Goal: Use online tool/utility: Utilize a website feature to perform a specific function

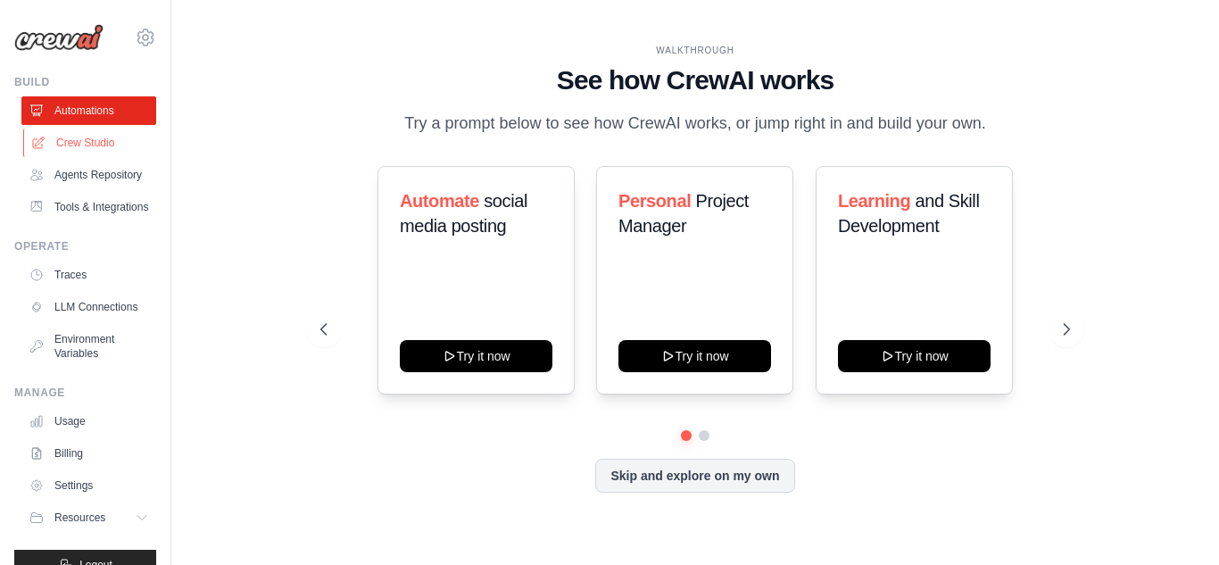
click at [32, 139] on icon at bounding box center [38, 143] width 14 height 14
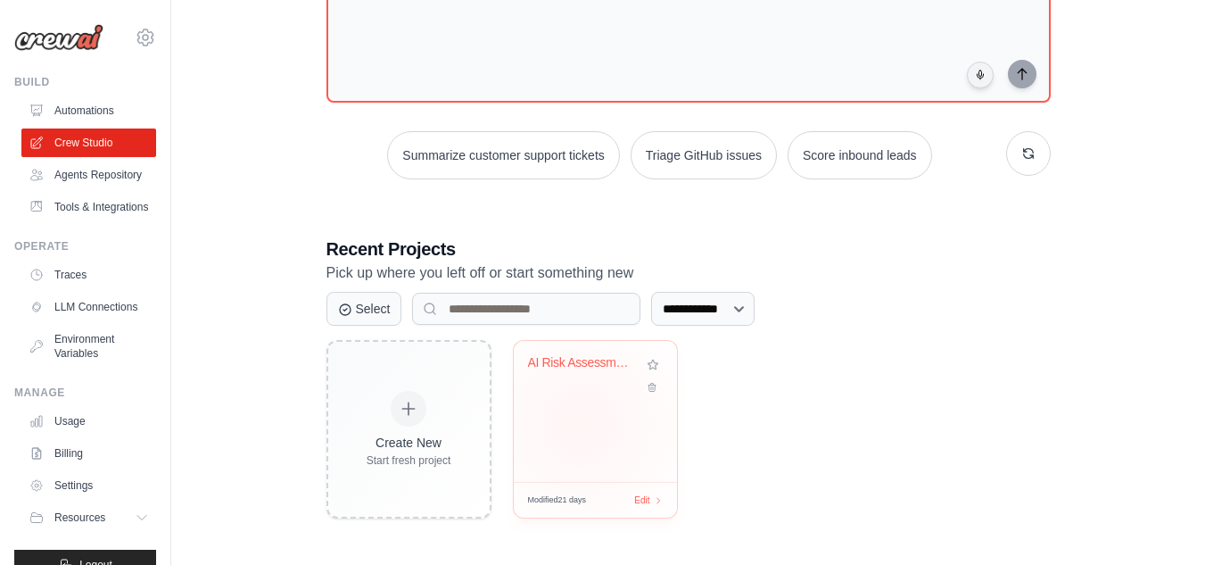
click at [582, 424] on div "AI Risk Assessment Automation" at bounding box center [595, 411] width 163 height 141
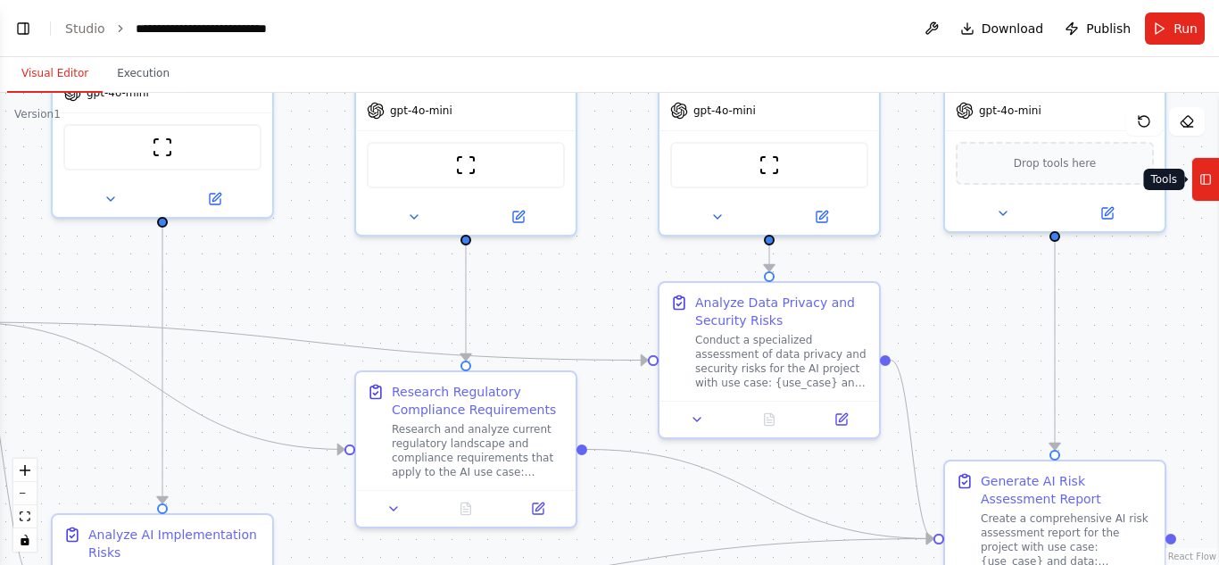
scroll to position [3042, 0]
drag, startPoint x: 935, startPoint y: 357, endPoint x: 1217, endPoint y: 170, distance: 338.1
click at [1217, 170] on div "I want to build agentic ai system to analyze when user enters there user case a…" at bounding box center [609, 282] width 1219 height 565
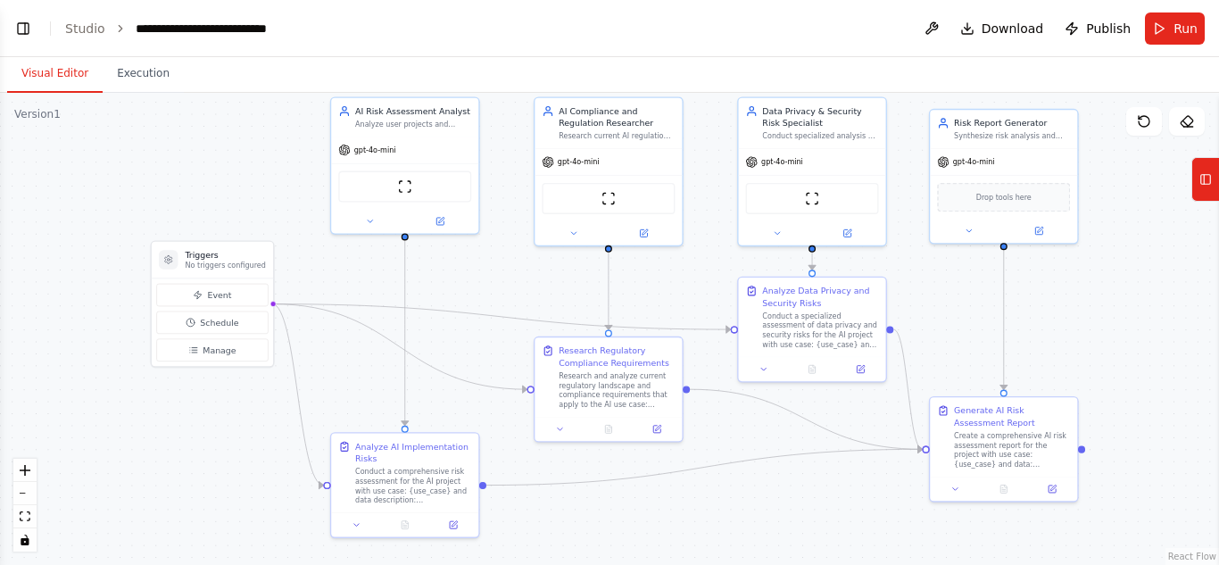
click at [902, 272] on div ".deletable-edge-delete-btn { width: 20px; height: 20px; border: 0px solid #ffff…" at bounding box center [609, 329] width 1219 height 472
